Goal: Transaction & Acquisition: Purchase product/service

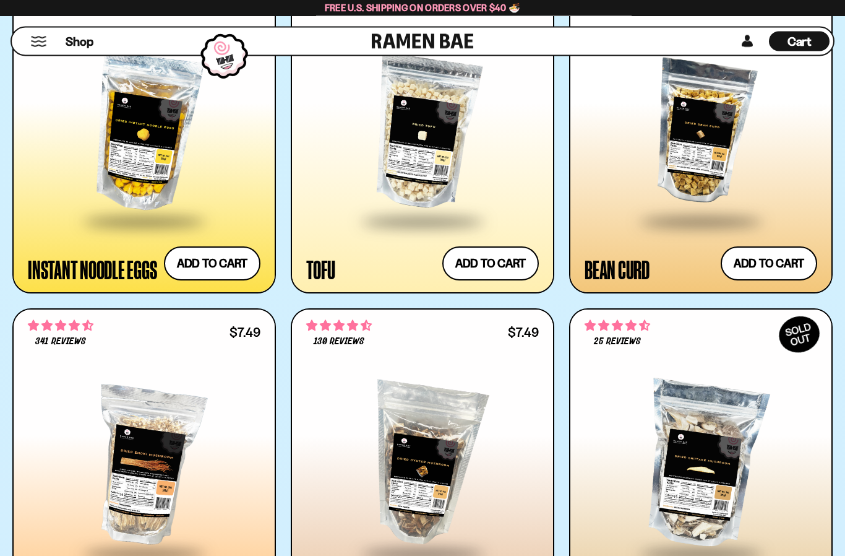
scroll to position [2053, 0]
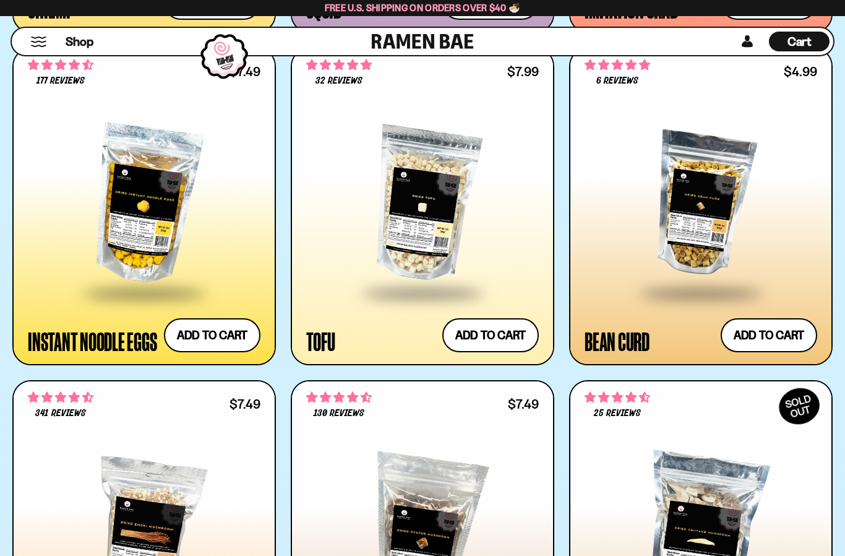
click at [703, 218] on div at bounding box center [701, 204] width 233 height 174
click at [419, 231] on div at bounding box center [422, 204] width 233 height 174
click at [215, 247] on div at bounding box center [144, 204] width 233 height 174
